Goal: Book appointment/travel/reservation

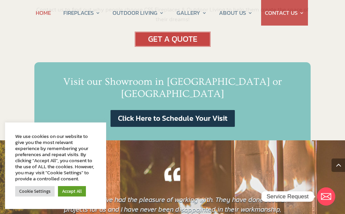
scroll to position [435, 0]
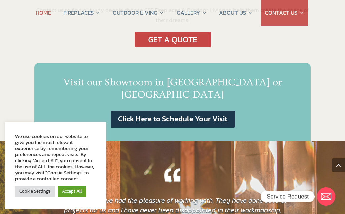
click at [179, 111] on link "Click Here to Schedule Your Visit" at bounding box center [173, 119] width 124 height 17
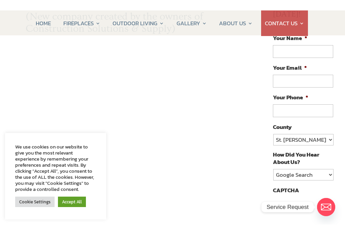
scroll to position [99, 0]
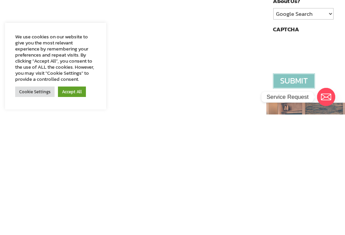
click at [78, 207] on link "Accept All" at bounding box center [72, 212] width 28 height 10
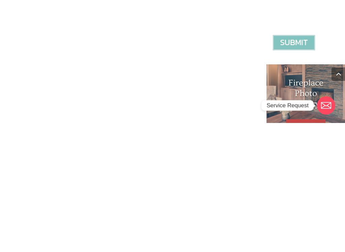
scroll to position [294, 0]
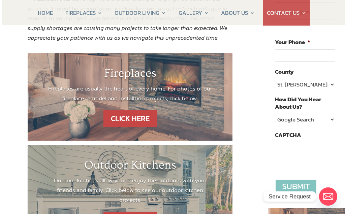
scroll to position [142, 0]
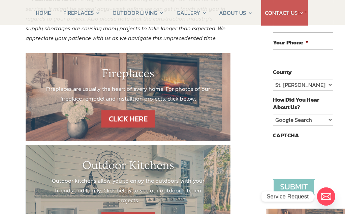
click at [133, 115] on link "CLICK HERE" at bounding box center [128, 119] width 54 height 17
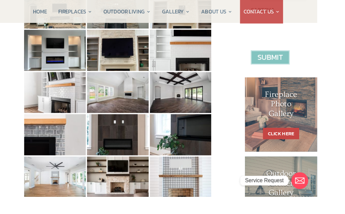
scroll to position [267, 15]
